Goal: Check status

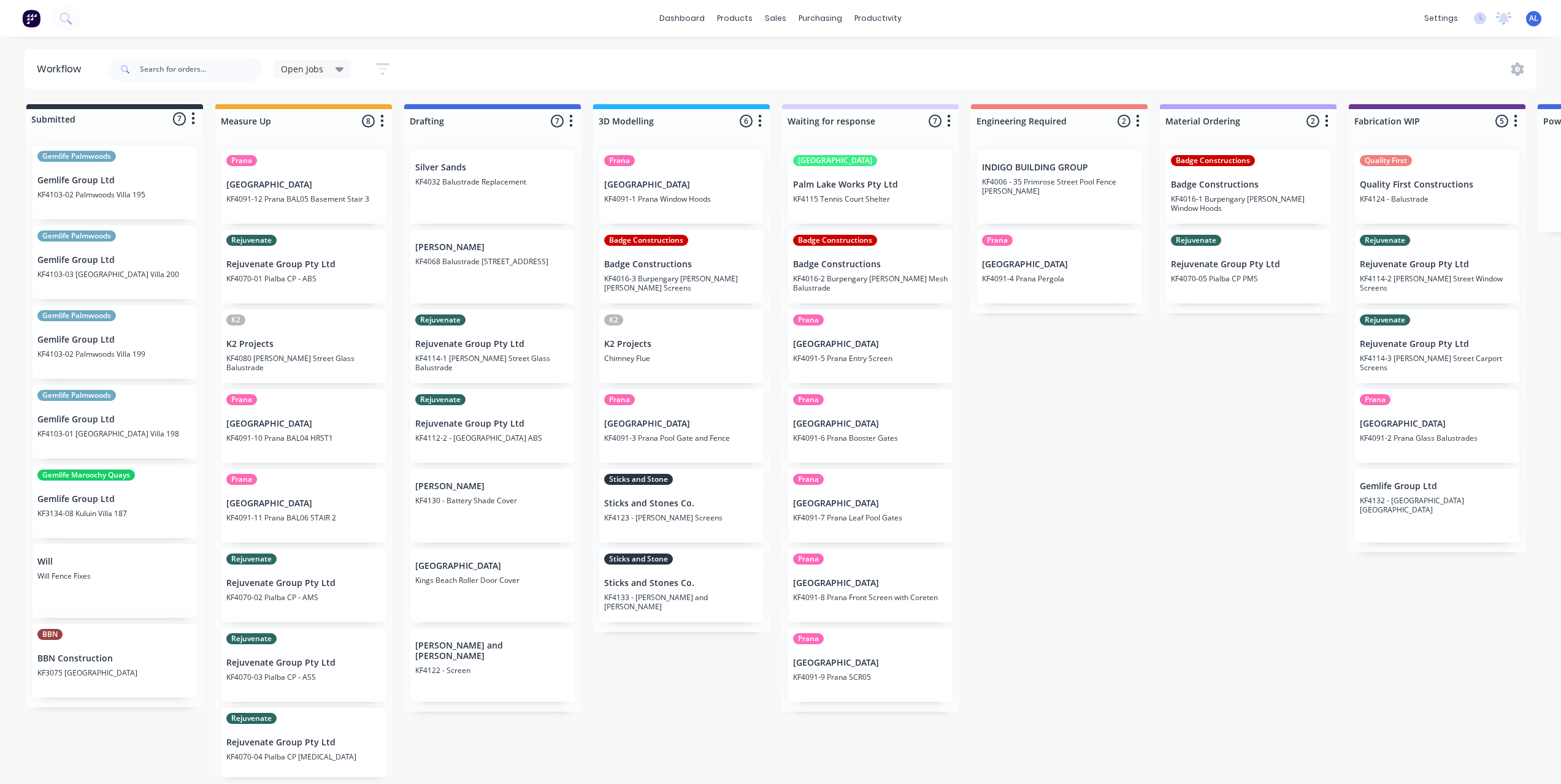
scroll to position [5, 0]
click at [1090, 601] on div "Submitted 7 Status colour #273444 hex #273444 Save Cancel Summaries Total order…" at bounding box center [1458, 441] width 2936 height 673
click at [1157, 478] on div "Submitted 7 Status colour #273444 hex #273444 Save Cancel Summaries Total order…" at bounding box center [1458, 441] width 2936 height 673
click at [1152, 429] on div "Submitted 7 Status colour #273444 hex #273444 Save Cancel Summaries Total order…" at bounding box center [1458, 441] width 2936 height 673
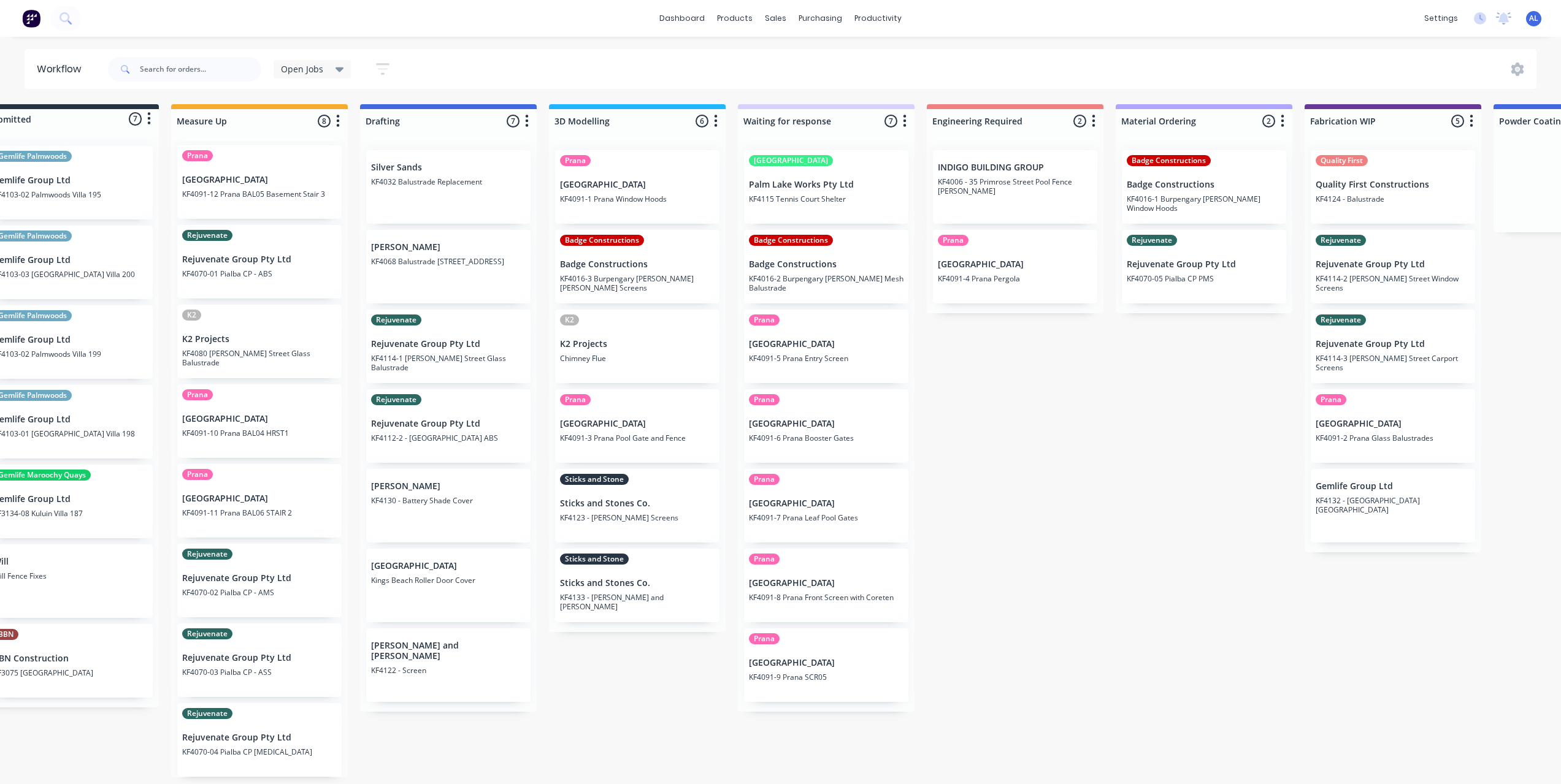
scroll to position [2, 0]
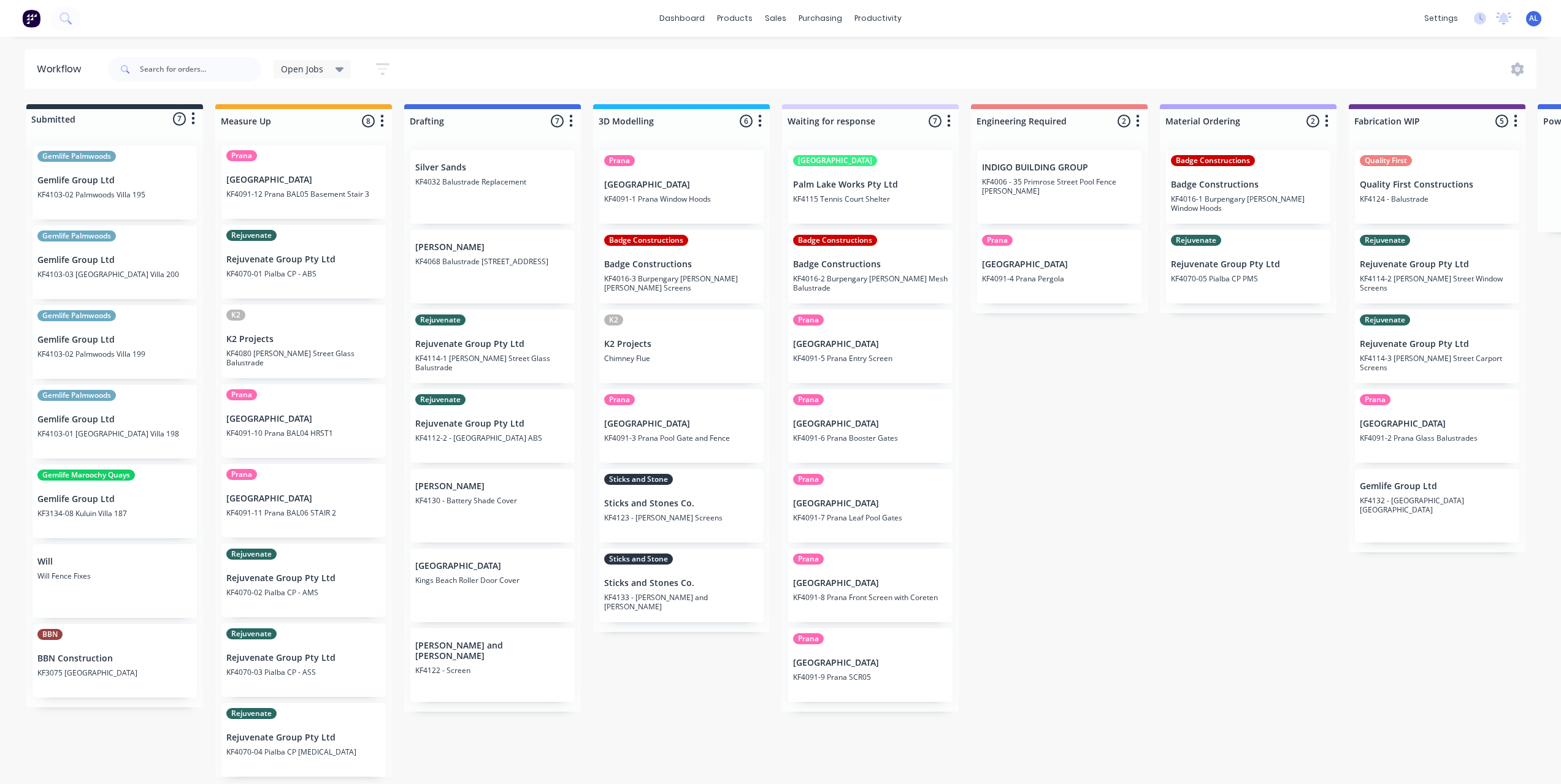
click at [641, 690] on div "Submitted 7 Status colour #273444 hex #273444 Save Cancel Summaries Total order…" at bounding box center [1458, 441] width 2936 height 673
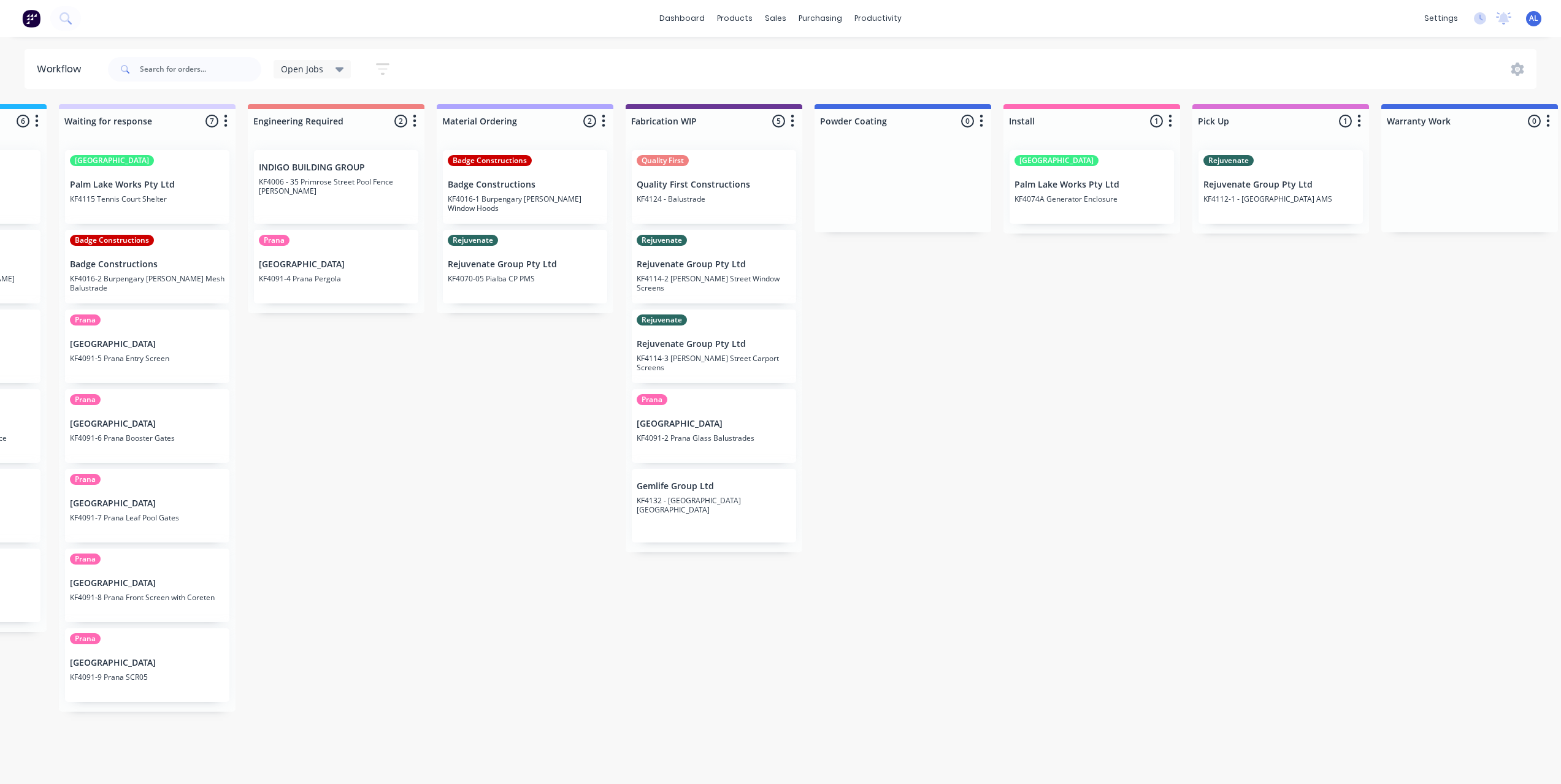
scroll to position [0, 724]
click at [498, 461] on div "Submitted 7 Status colour #273444 hex #273444 Save Cancel Summaries Total order…" at bounding box center [734, 441] width 2936 height 673
click at [501, 411] on div "Submitted 7 Status colour #273444 hex #273444 Save Cancel Summaries Total order…" at bounding box center [734, 441] width 2936 height 673
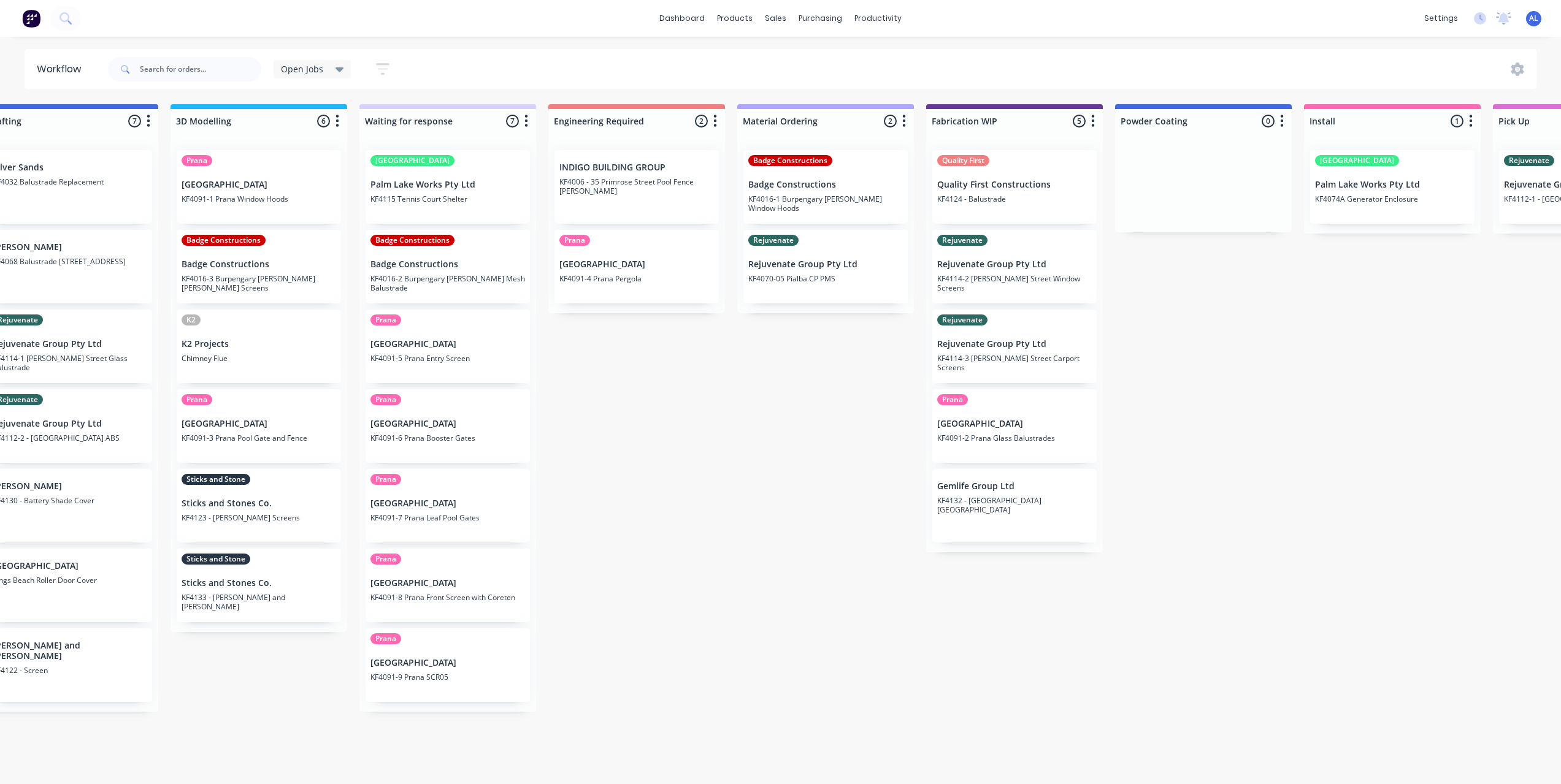
scroll to position [0, 333]
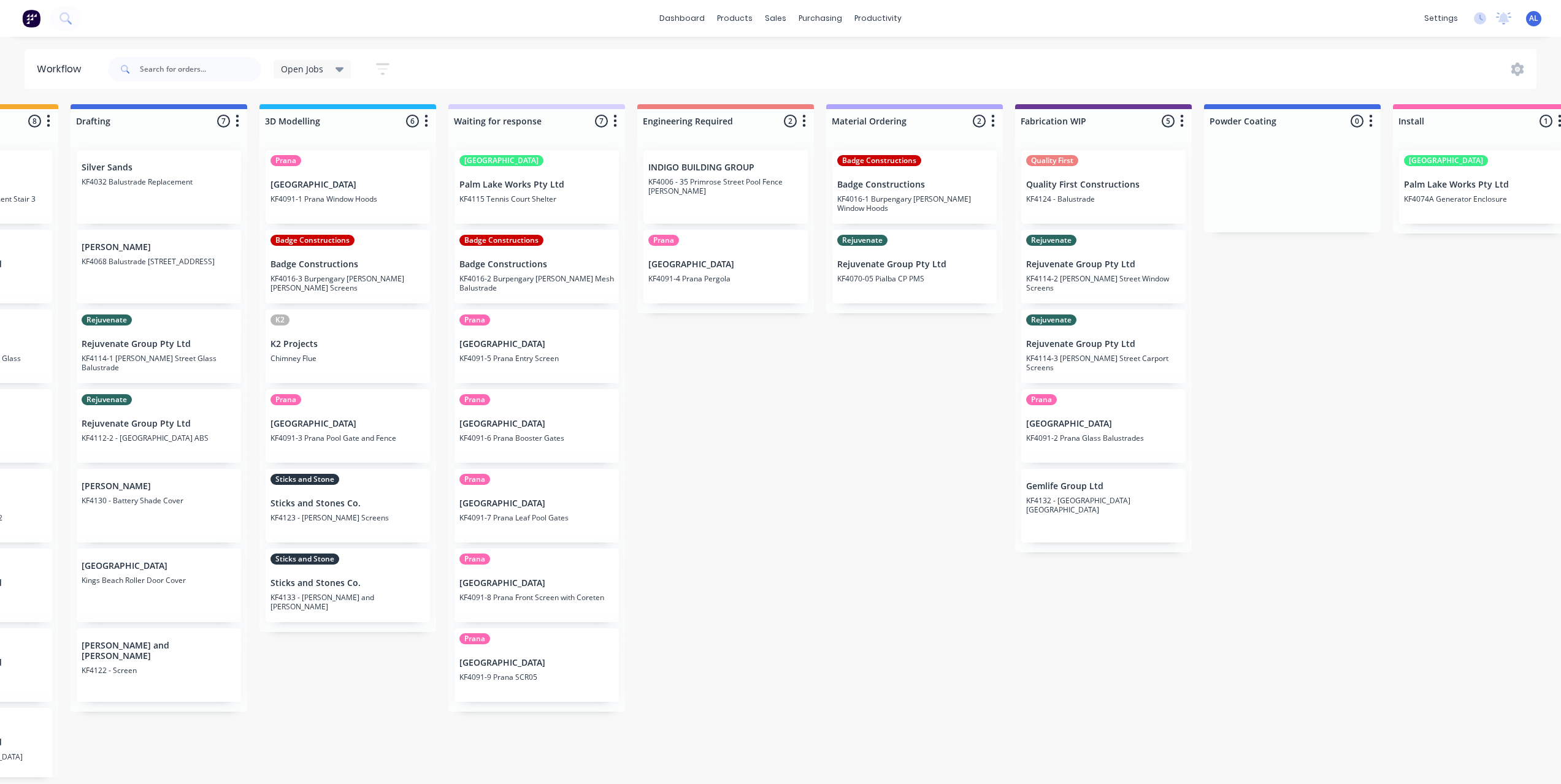
click at [351, 690] on div "Submitted 7 Status colour #273444 hex #273444 Save Cancel Summaries Total order…" at bounding box center [1125, 441] width 2936 height 673
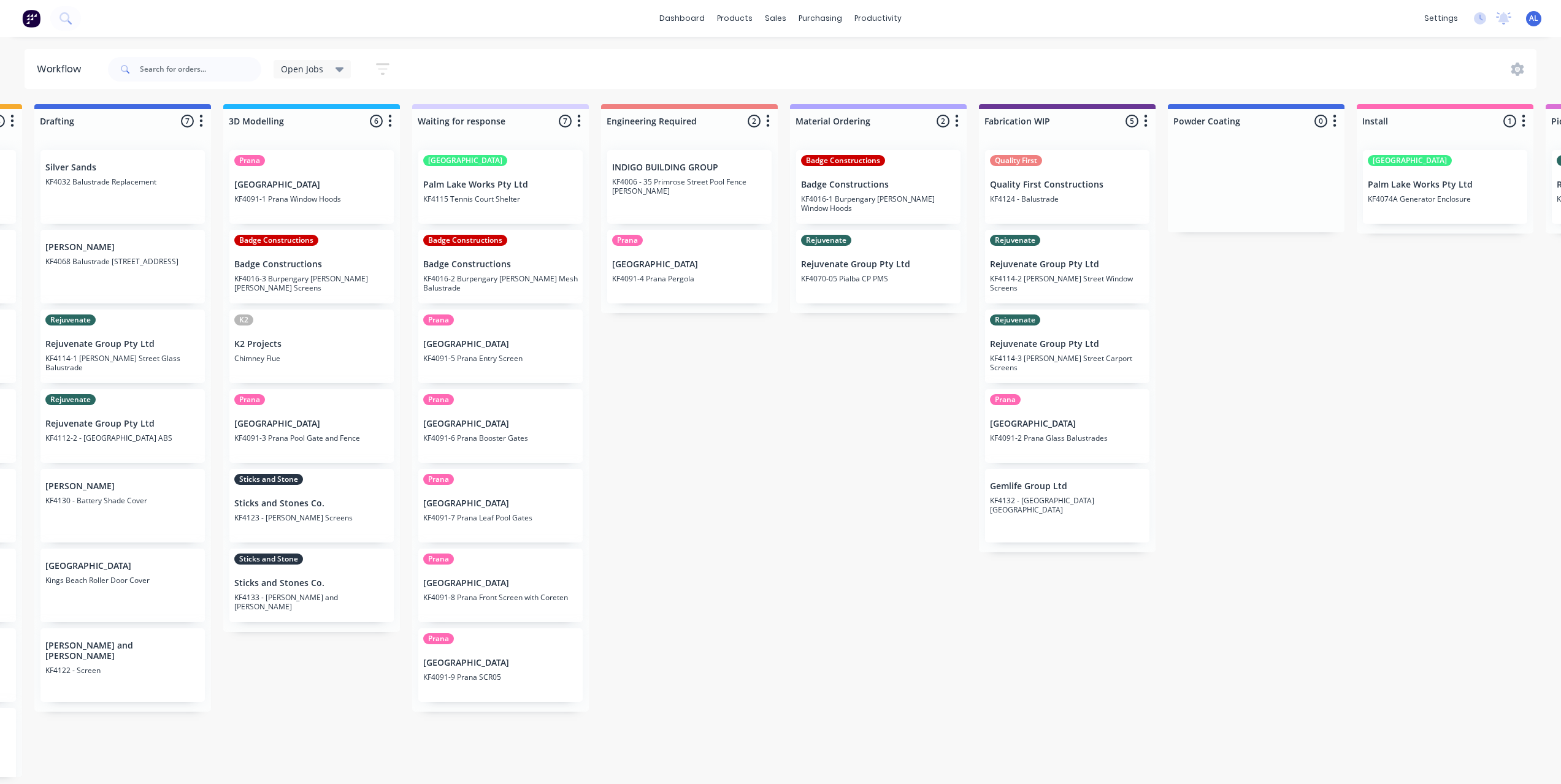
scroll to position [0, 228]
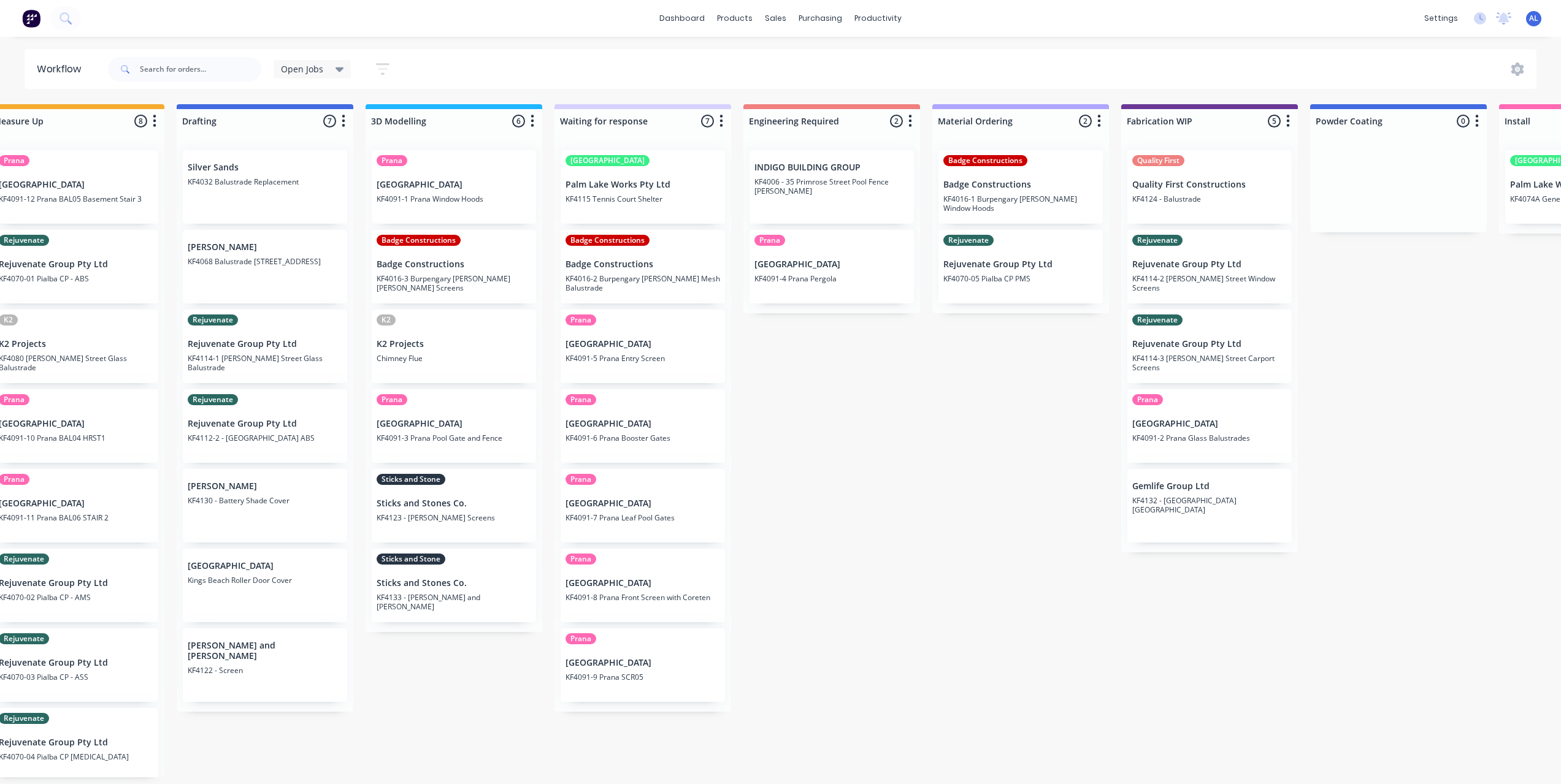
click at [889, 413] on div "Submitted 7 Status colour #273444 hex #273444 Save Cancel Summaries Total order…" at bounding box center [1231, 441] width 2936 height 673
click at [861, 388] on div "Submitted 7 Status colour #273444 hex #273444 Save Cancel Summaries Total order…" at bounding box center [1231, 441] width 2936 height 673
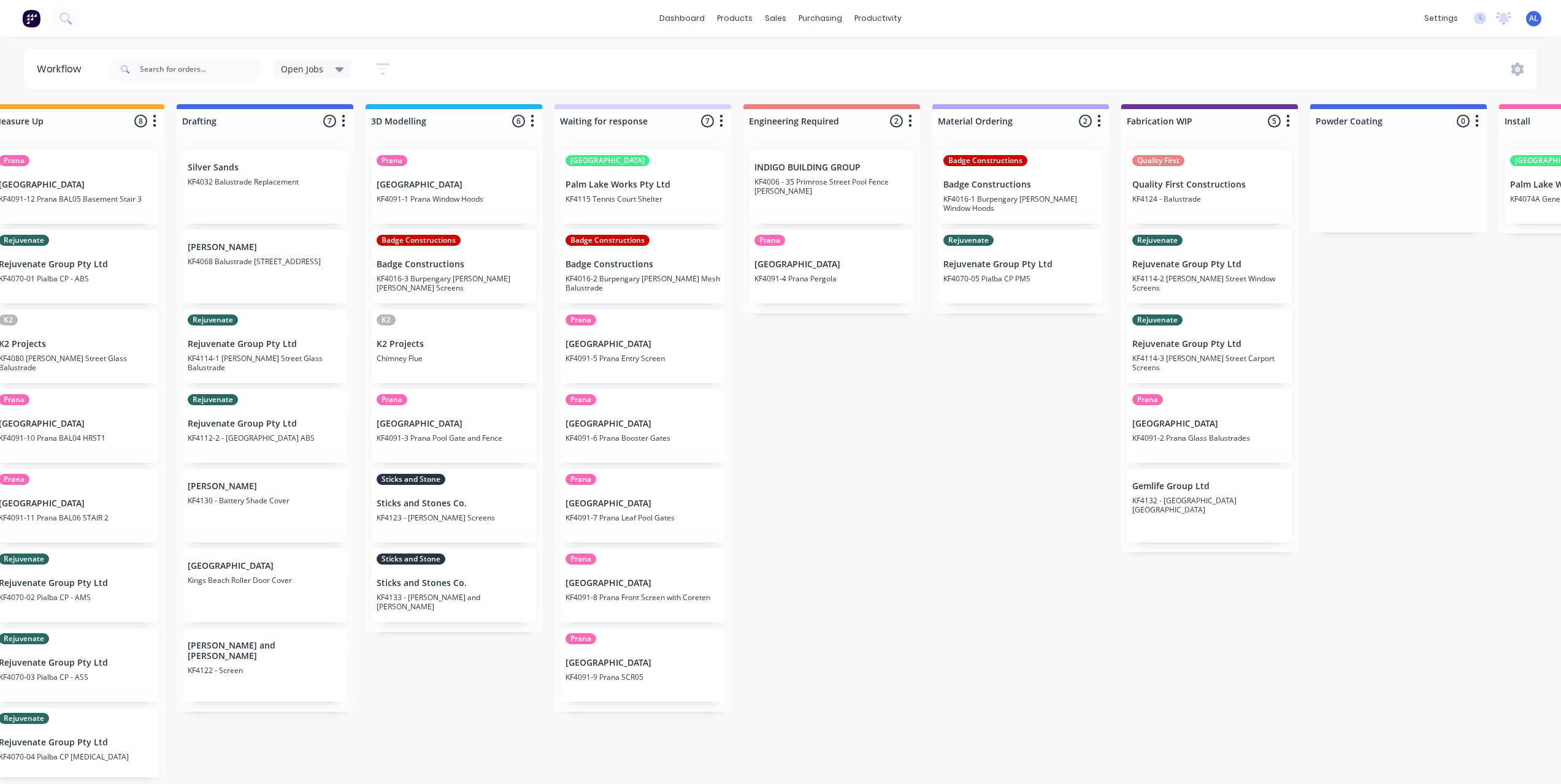
click at [858, 387] on div "Submitted 7 Status colour #273444 hex #273444 Save Cancel Summaries Total order…" at bounding box center [1231, 441] width 2936 height 673
click at [913, 471] on div "Submitted 7 Status colour #273444 hex #273444 Save Cancel Summaries Total order…" at bounding box center [1231, 441] width 2936 height 673
click at [811, 672] on div "Submitted 7 Status colour #273444 hex #273444 Save Cancel Summaries Total order…" at bounding box center [1231, 441] width 2936 height 673
click at [859, 501] on div "Submitted 7 Status colour #273444 hex #273444 Save Cancel Summaries Total order…" at bounding box center [1231, 441] width 2936 height 673
